Goal: Task Accomplishment & Management: Manage account settings

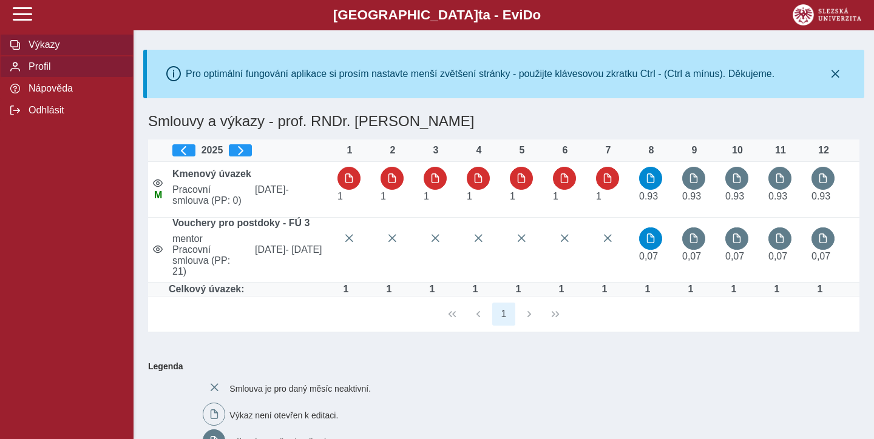
click at [38, 63] on span "Profil" at bounding box center [74, 66] width 98 height 11
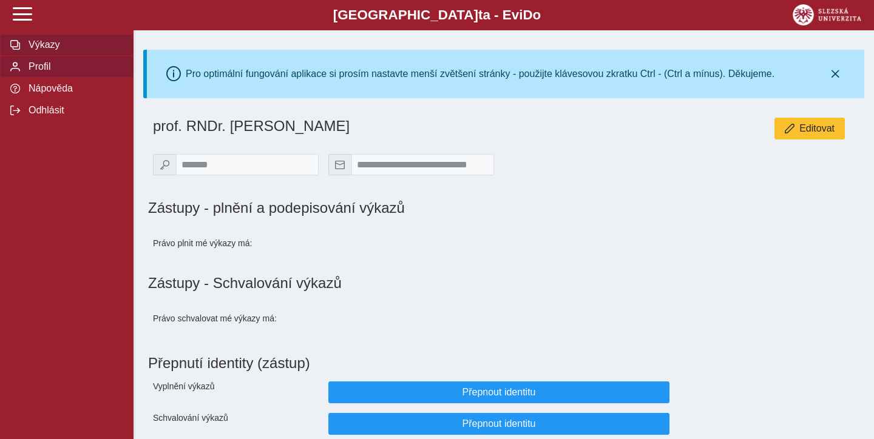
click at [63, 44] on span "Výkazy" at bounding box center [74, 44] width 98 height 11
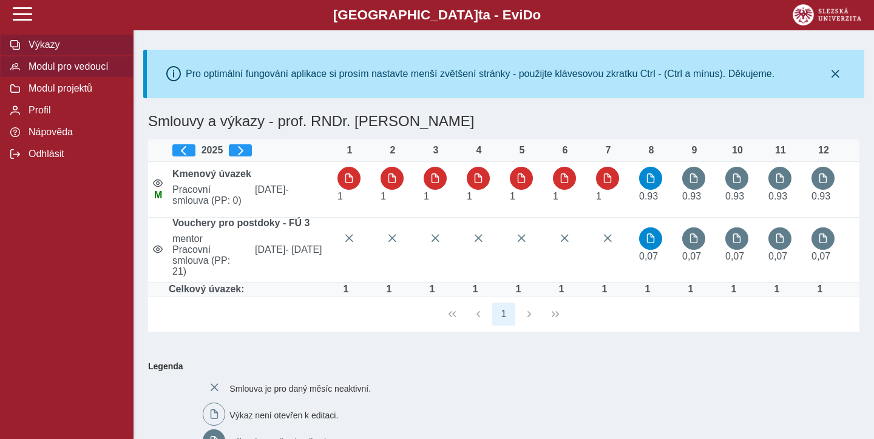
click at [78, 61] on span "Modul pro vedoucí" at bounding box center [74, 66] width 98 height 11
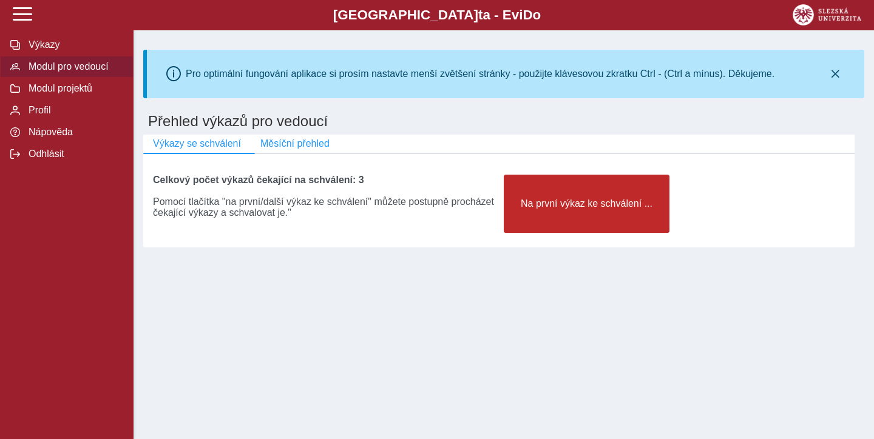
click at [606, 210] on button "Na první výkaz ke schválení ..." at bounding box center [586, 204] width 166 height 58
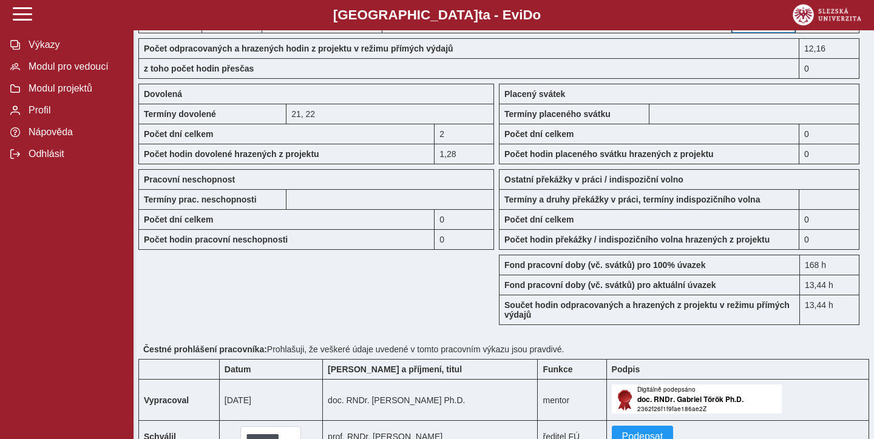
scroll to position [1098, 0]
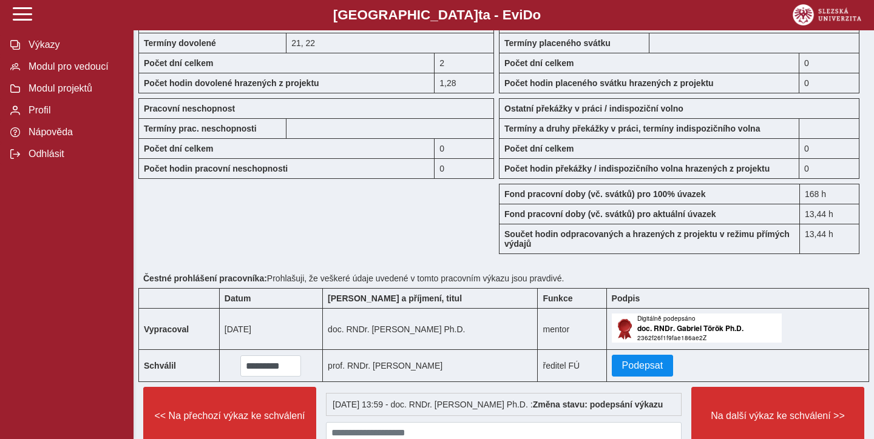
click at [631, 371] on span "Podepsat" at bounding box center [642, 365] width 41 height 11
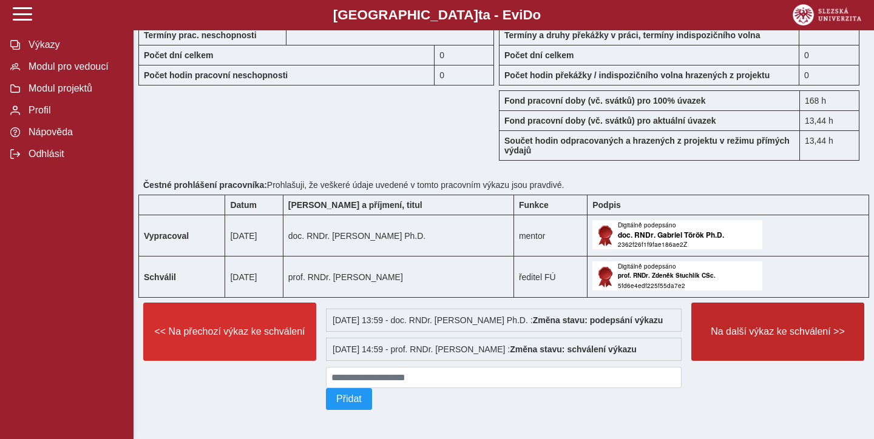
scroll to position [1211, 0]
click at [801, 346] on button "Na další výkaz ke schválení >>" at bounding box center [777, 332] width 173 height 58
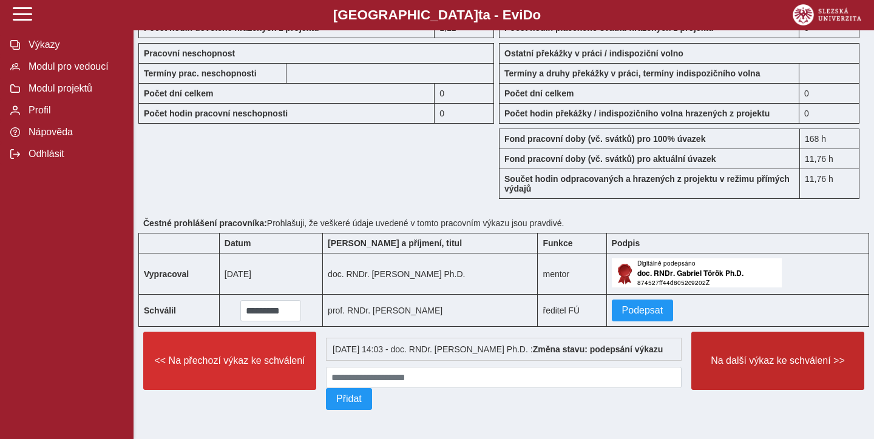
scroll to position [1172, 0]
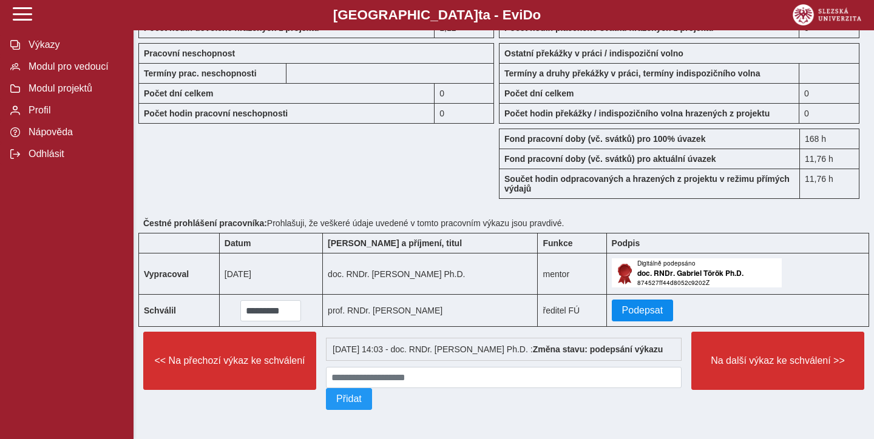
click at [641, 311] on span "Podepsat" at bounding box center [642, 310] width 41 height 11
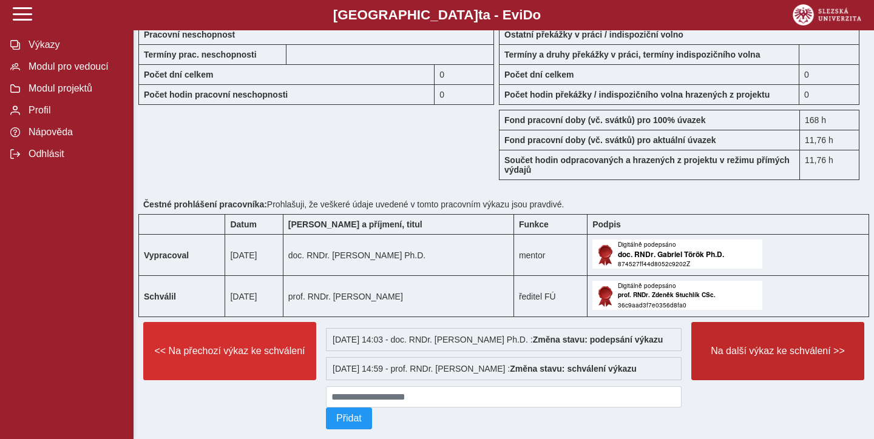
click at [817, 376] on button "Na další výkaz ke schválení >>" at bounding box center [777, 351] width 173 height 58
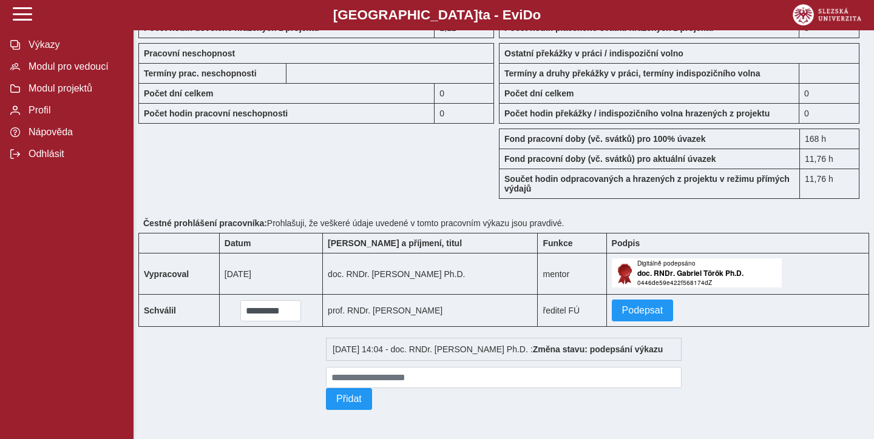
scroll to position [1172, 0]
click at [645, 320] on button "Podepsat" at bounding box center [642, 311] width 62 height 22
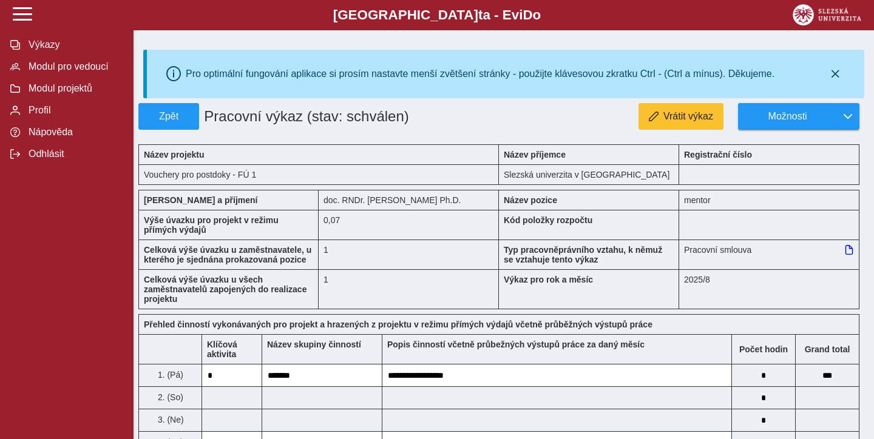
scroll to position [0, 0]
click at [68, 71] on span "Modul pro vedoucí" at bounding box center [74, 66] width 98 height 11
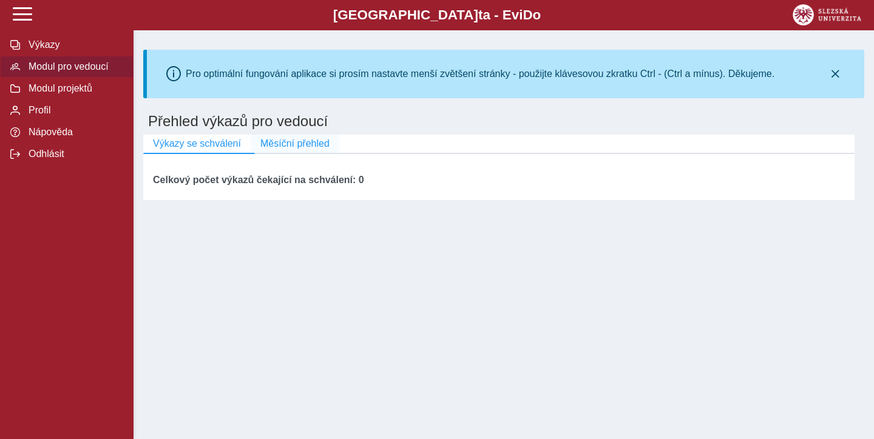
click at [280, 140] on span "Měsíční přehled" at bounding box center [294, 143] width 69 height 11
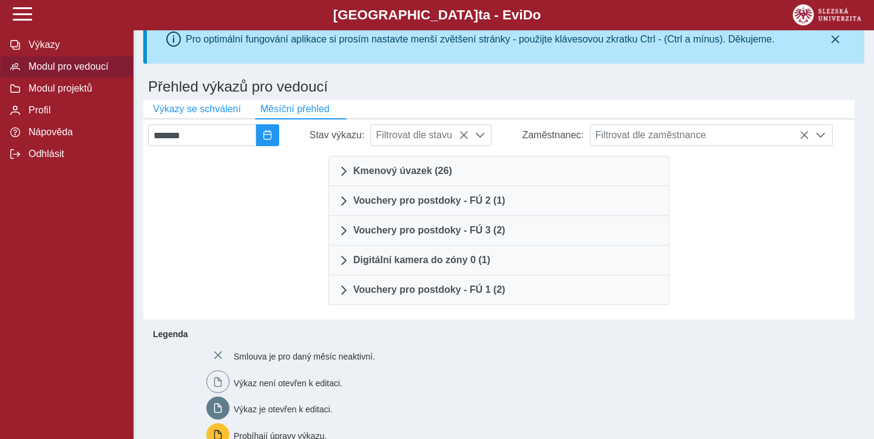
scroll to position [56, 0]
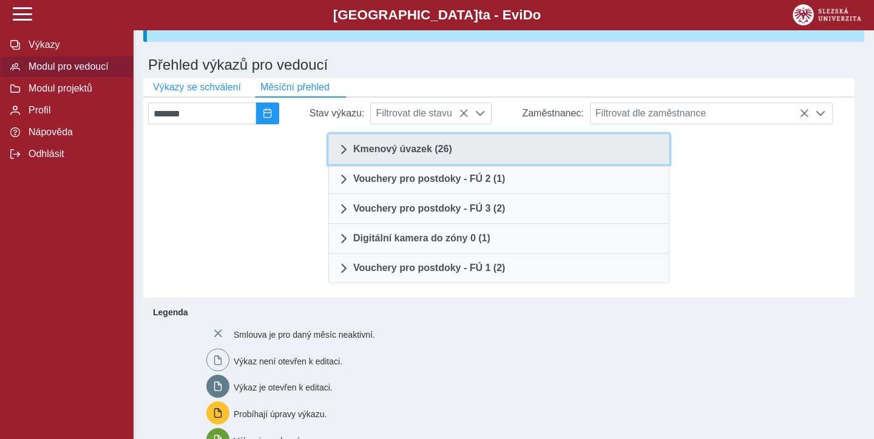
click at [379, 154] on span "Kmenový úvazek (26)" at bounding box center [402, 149] width 99 height 10
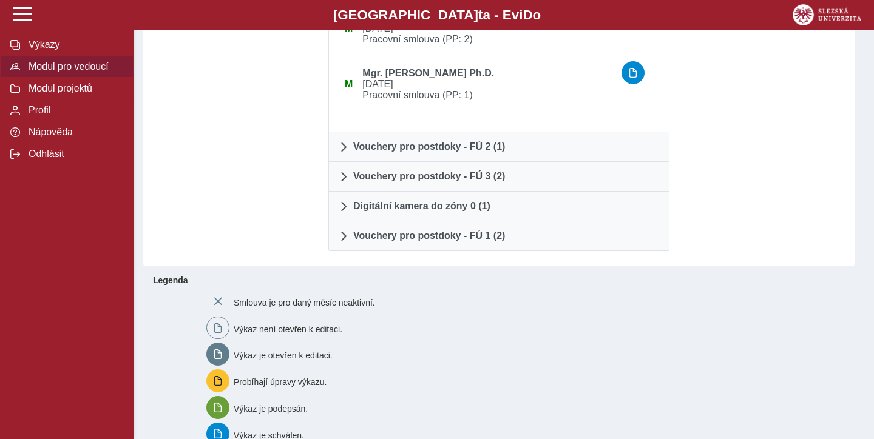
scroll to position [1567, 0]
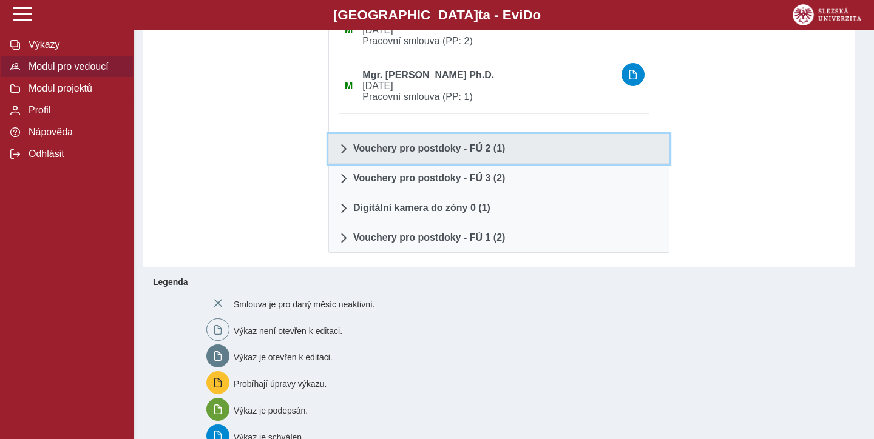
click at [399, 153] on span "Vouchery pro postdoky - FÚ 2 (1)" at bounding box center [429, 149] width 152 height 10
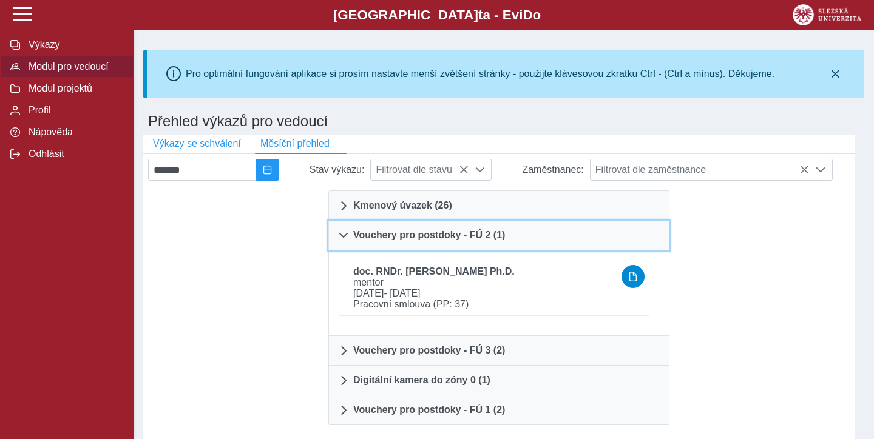
scroll to position [0, 0]
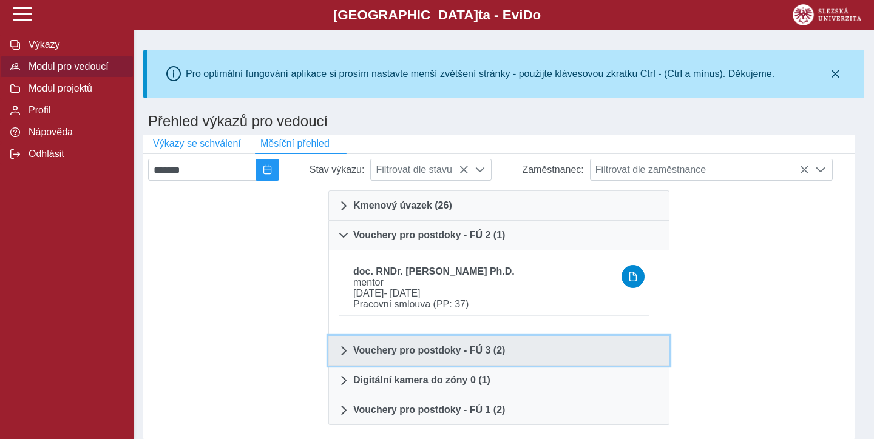
click at [419, 355] on span "Vouchery pro postdoky - FÚ 3 (2)" at bounding box center [429, 351] width 152 height 10
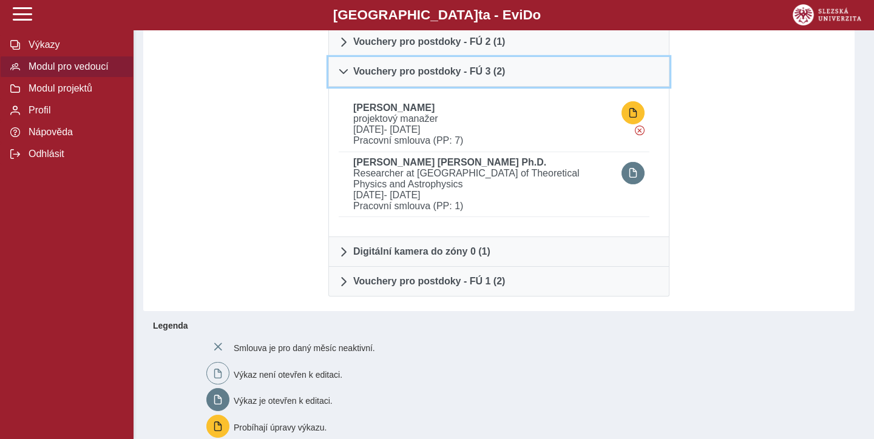
scroll to position [215, 0]
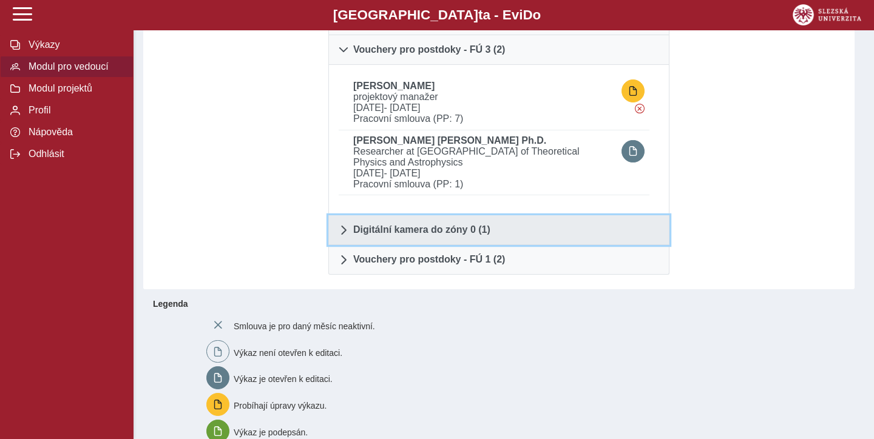
click at [405, 245] on link "Digitální kamera do zóny 0 (1)" at bounding box center [498, 230] width 341 height 30
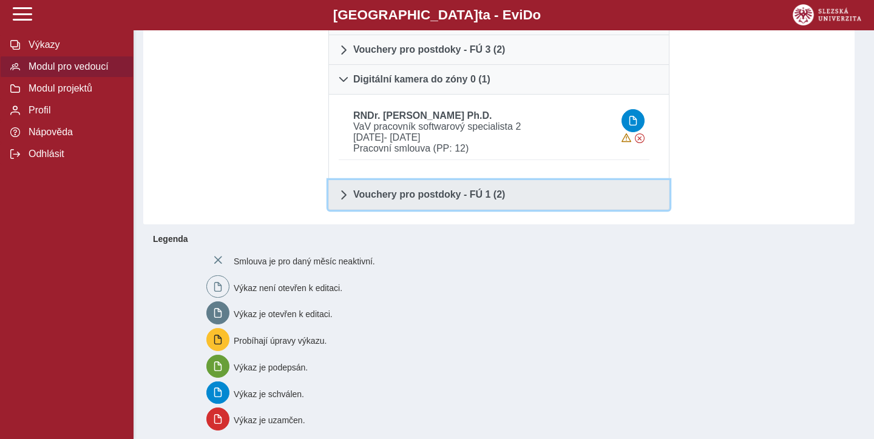
click at [404, 200] on span "Vouchery pro postdoky - FÚ 1 (2)" at bounding box center [429, 195] width 152 height 10
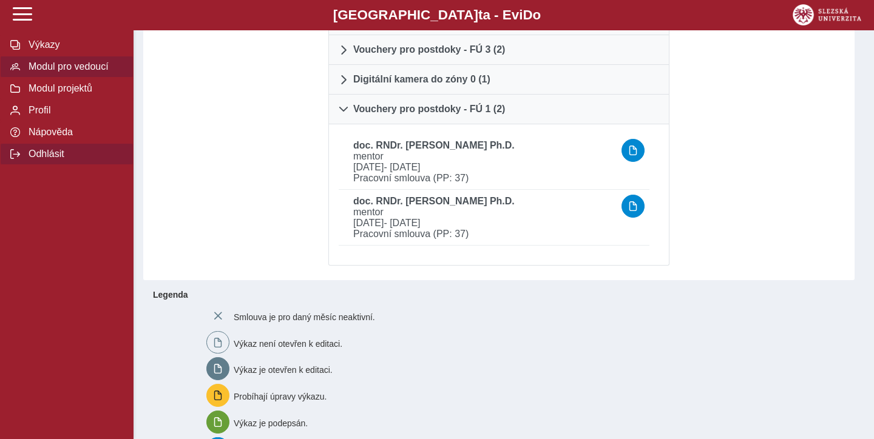
click at [36, 152] on span "Odhlásit" at bounding box center [74, 154] width 98 height 11
